Goal: Ask a question

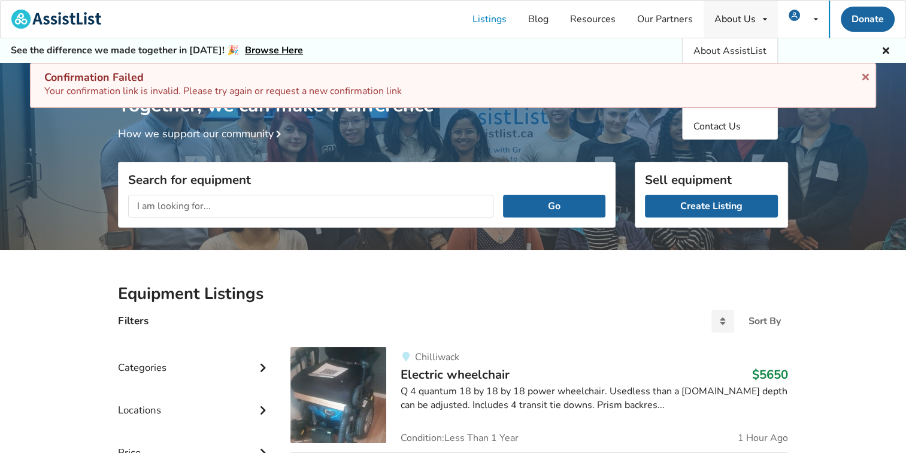
click at [740, 25] on div "About Us About AssistList Our Story Our Team Contact Us" at bounding box center [741, 19] width 74 height 37
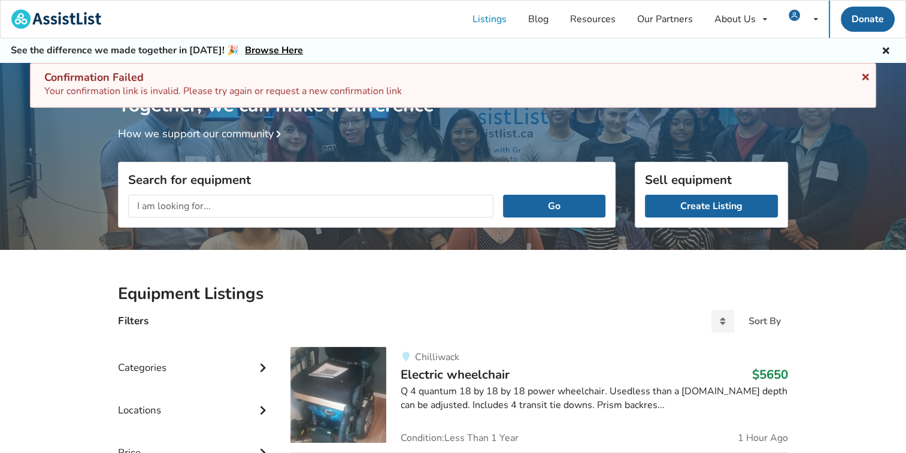
click at [866, 75] on icon at bounding box center [865, 75] width 11 height 10
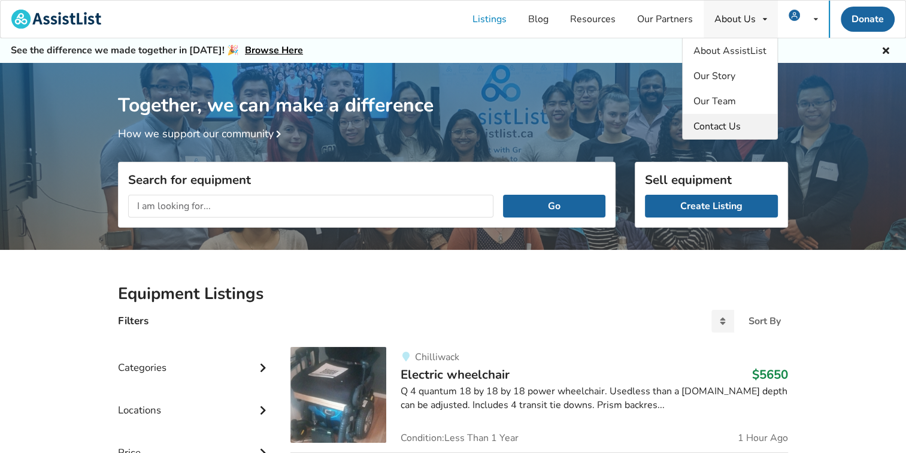
click at [723, 125] on span "Contact Us" at bounding box center [716, 126] width 47 height 13
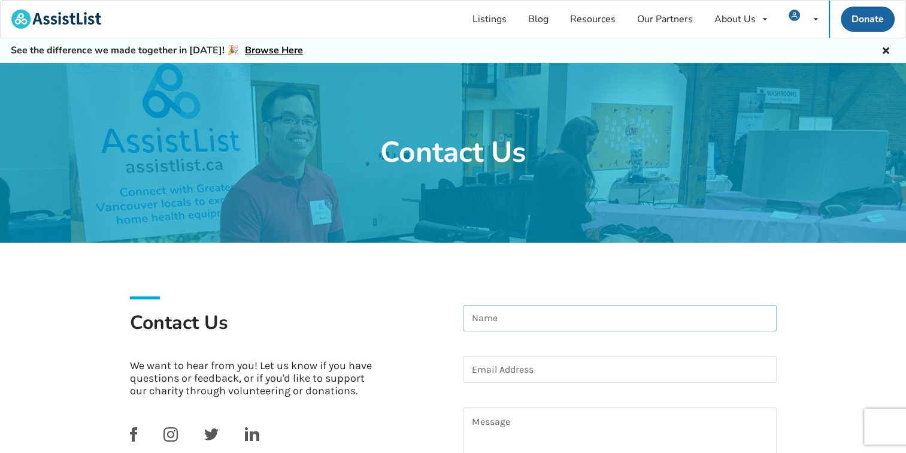
click at [551, 315] on input at bounding box center [620, 318] width 314 height 27
type input "[PERSON_NAME]"
type input "[EMAIL_ADDRESS][DOMAIN_NAME]"
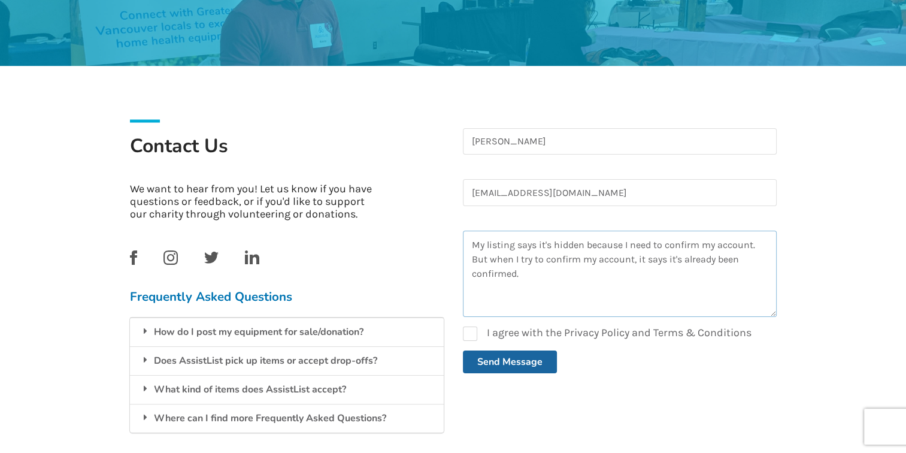
scroll to position [187, 0]
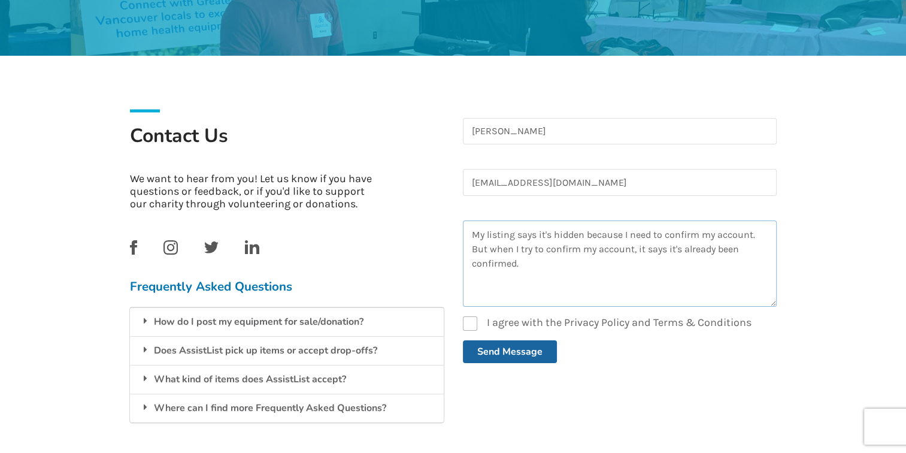
type textarea "My listing says it's hidden because I need to confirm my account. But when I tr…"
click at [470, 319] on label "I agree with the Privacy Policy and Terms & Conditions" at bounding box center [607, 323] width 289 height 14
checkbox input "true"
click at [529, 266] on textarea "My listing says it's hidden because I need to confirm my account. But when I tr…" at bounding box center [620, 263] width 314 height 86
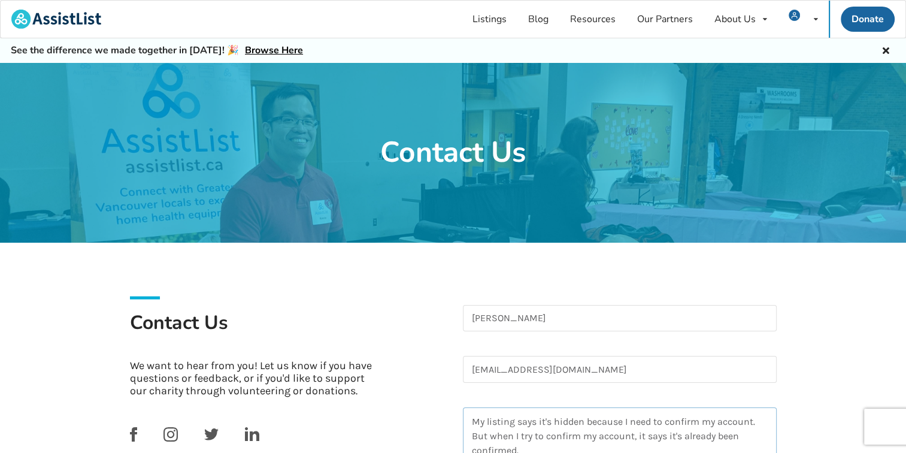
click at [561, 447] on textarea "My listing says it's hidden because I need to confirm my account. But when I tr…" at bounding box center [620, 450] width 314 height 86
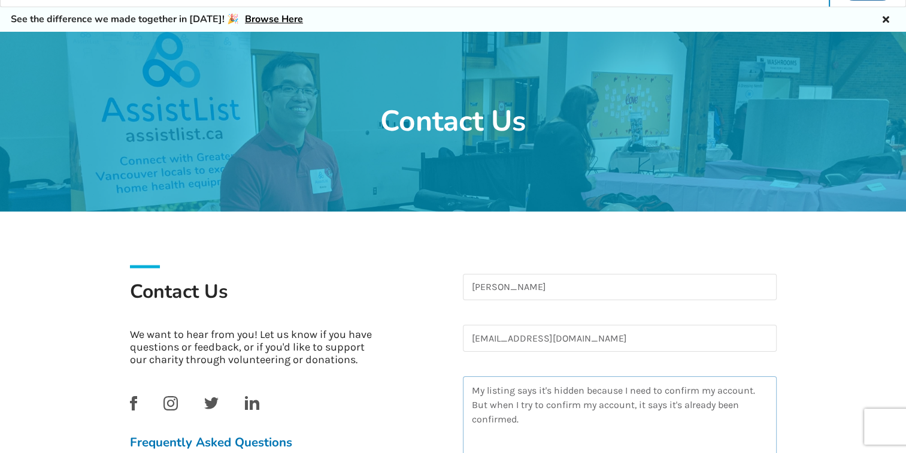
paste textarea "[URL][DOMAIN_NAME]"
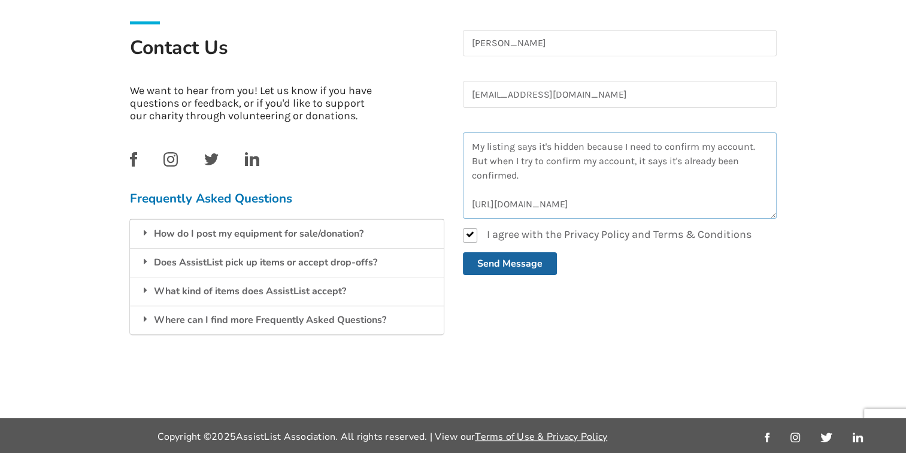
scroll to position [20, 0]
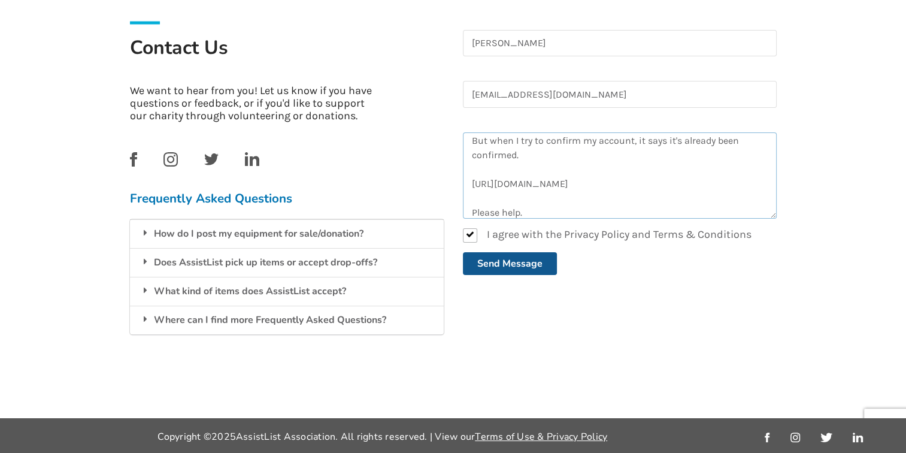
type textarea "My listing says it's hidden because I need to confirm my account. But when I tr…"
click at [515, 255] on button "Send Message" at bounding box center [510, 263] width 94 height 23
checkbox input "false"
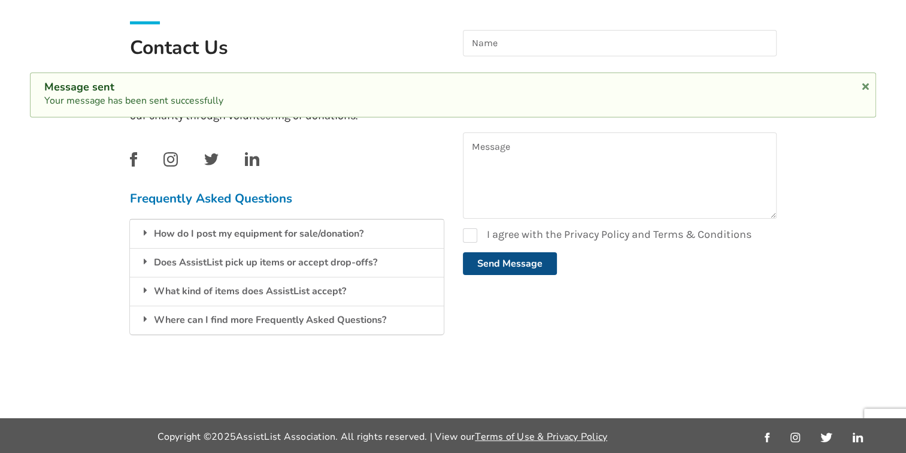
scroll to position [0, 0]
click at [868, 89] on icon at bounding box center [865, 85] width 11 height 10
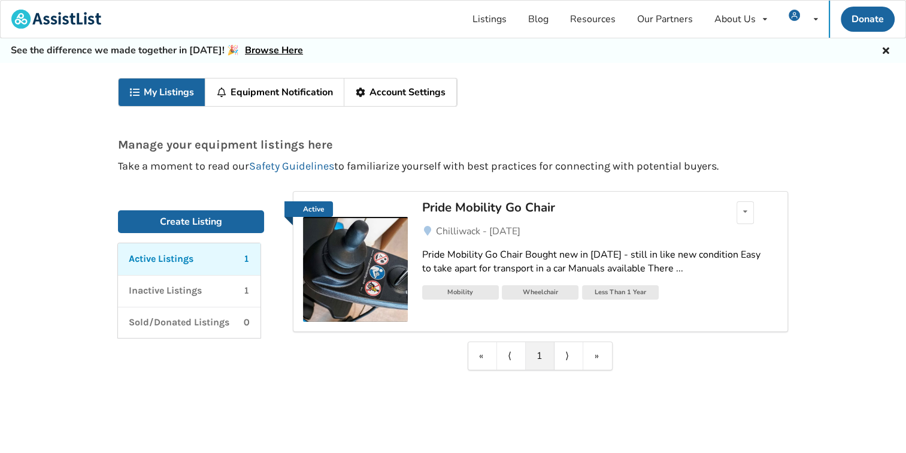
click at [506, 201] on div "Pride Mobility Go Chair" at bounding box center [562, 207] width 280 height 16
